Goal: Transaction & Acquisition: Register for event/course

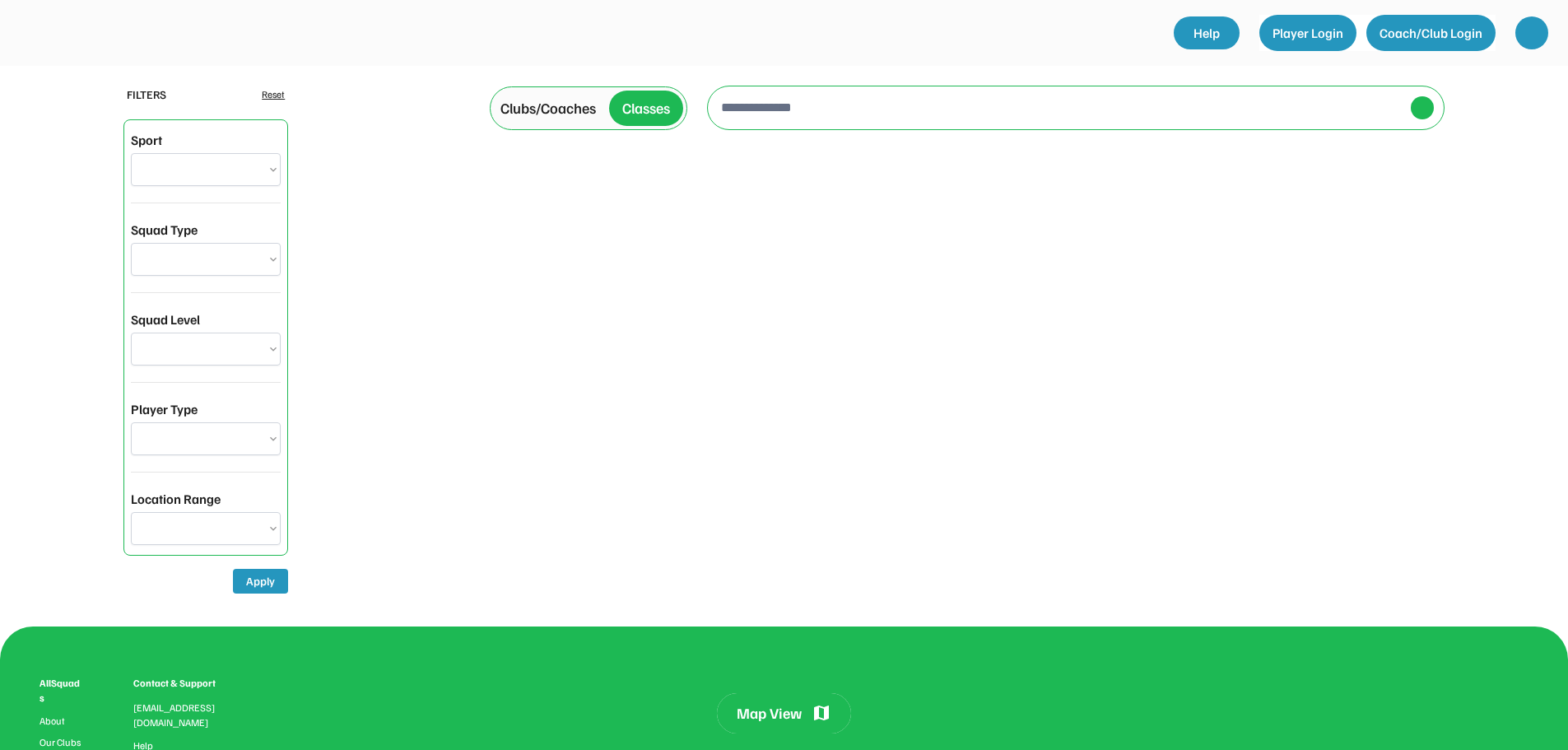
select select "**********"
select select "********"
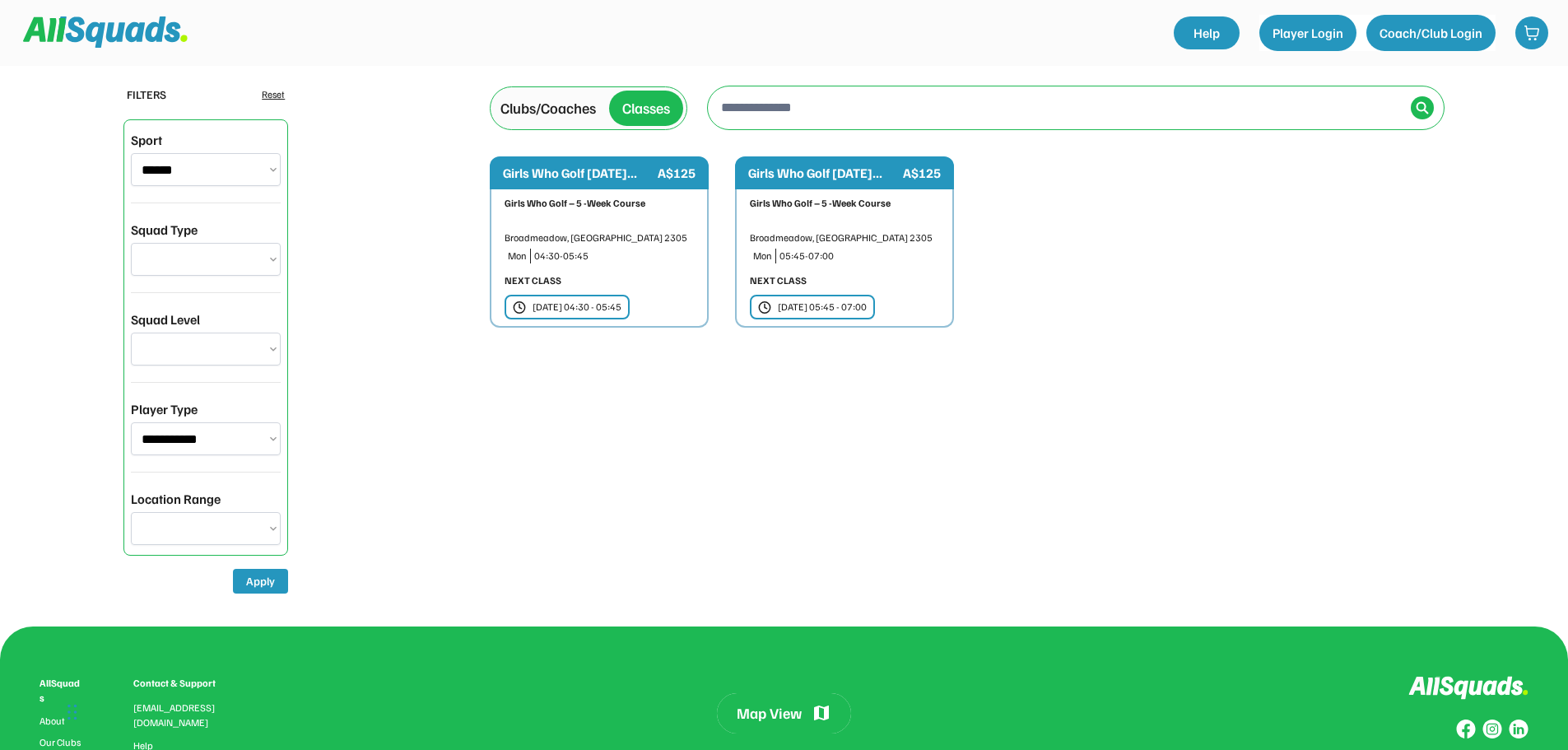
click at [864, 255] on div "05:45-07:00" at bounding box center [859, 256] width 159 height 15
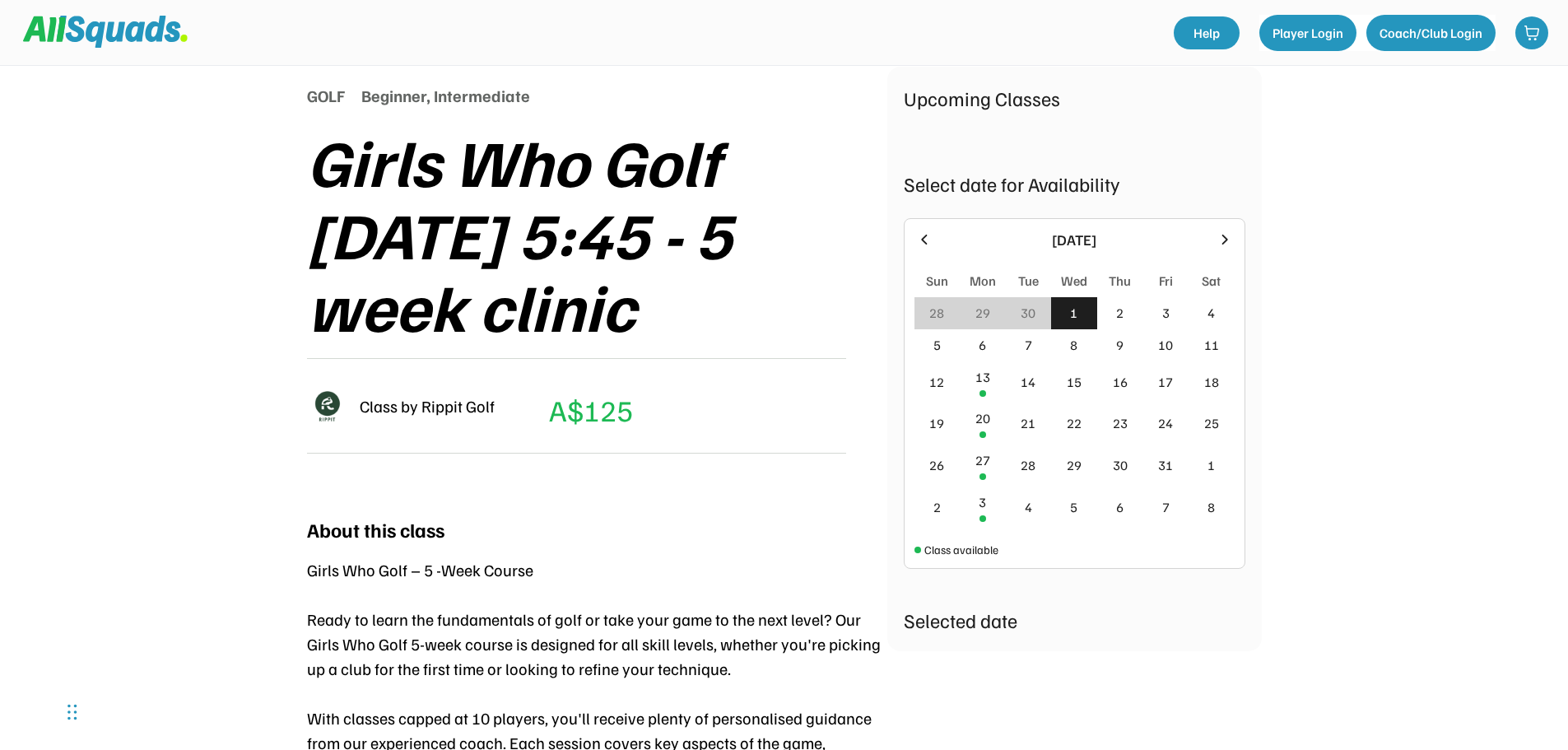
scroll to position [164, 0]
